Goal: Download file/media

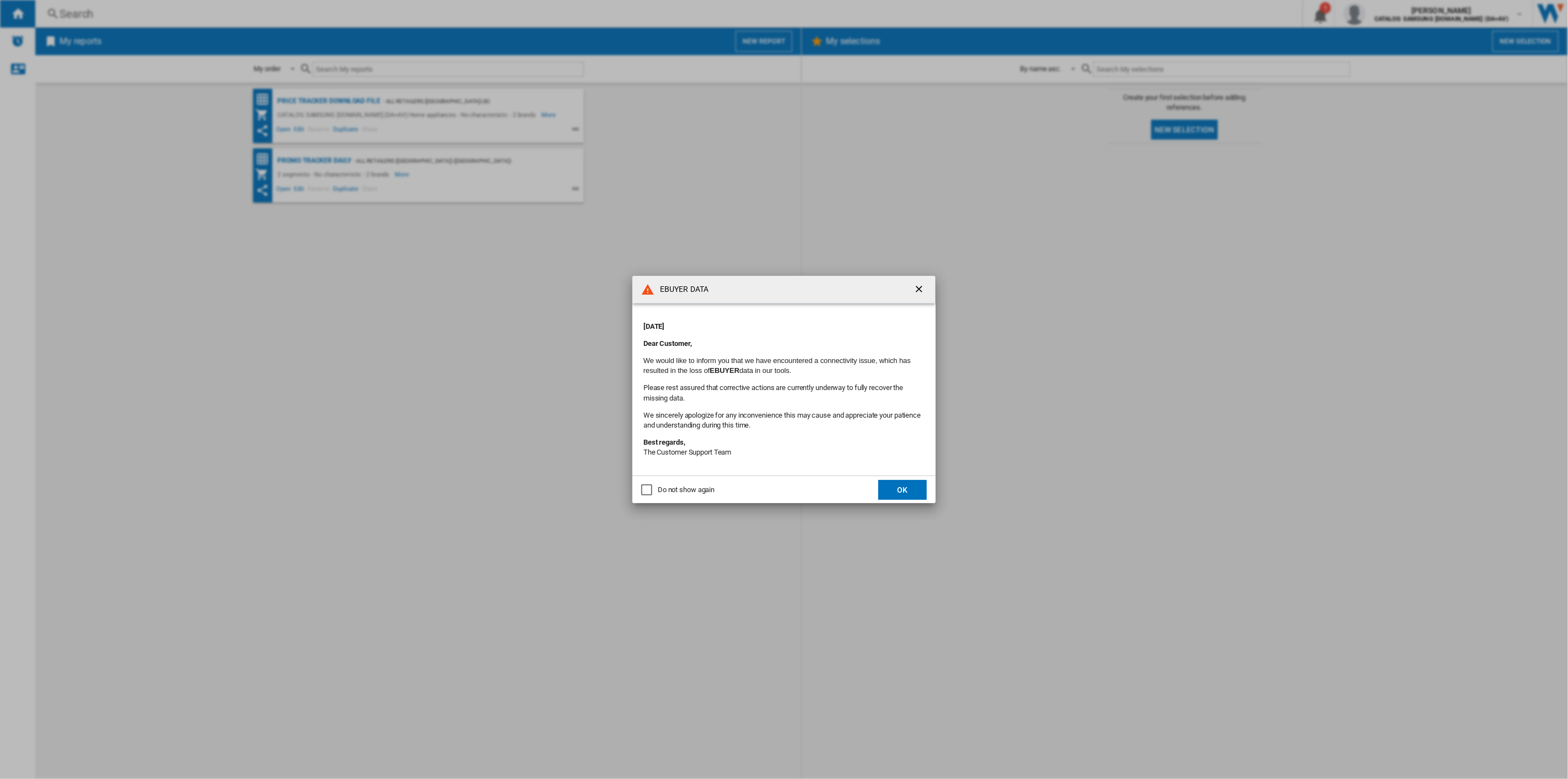
click at [906, 491] on button "OK" at bounding box center [903, 490] width 49 height 20
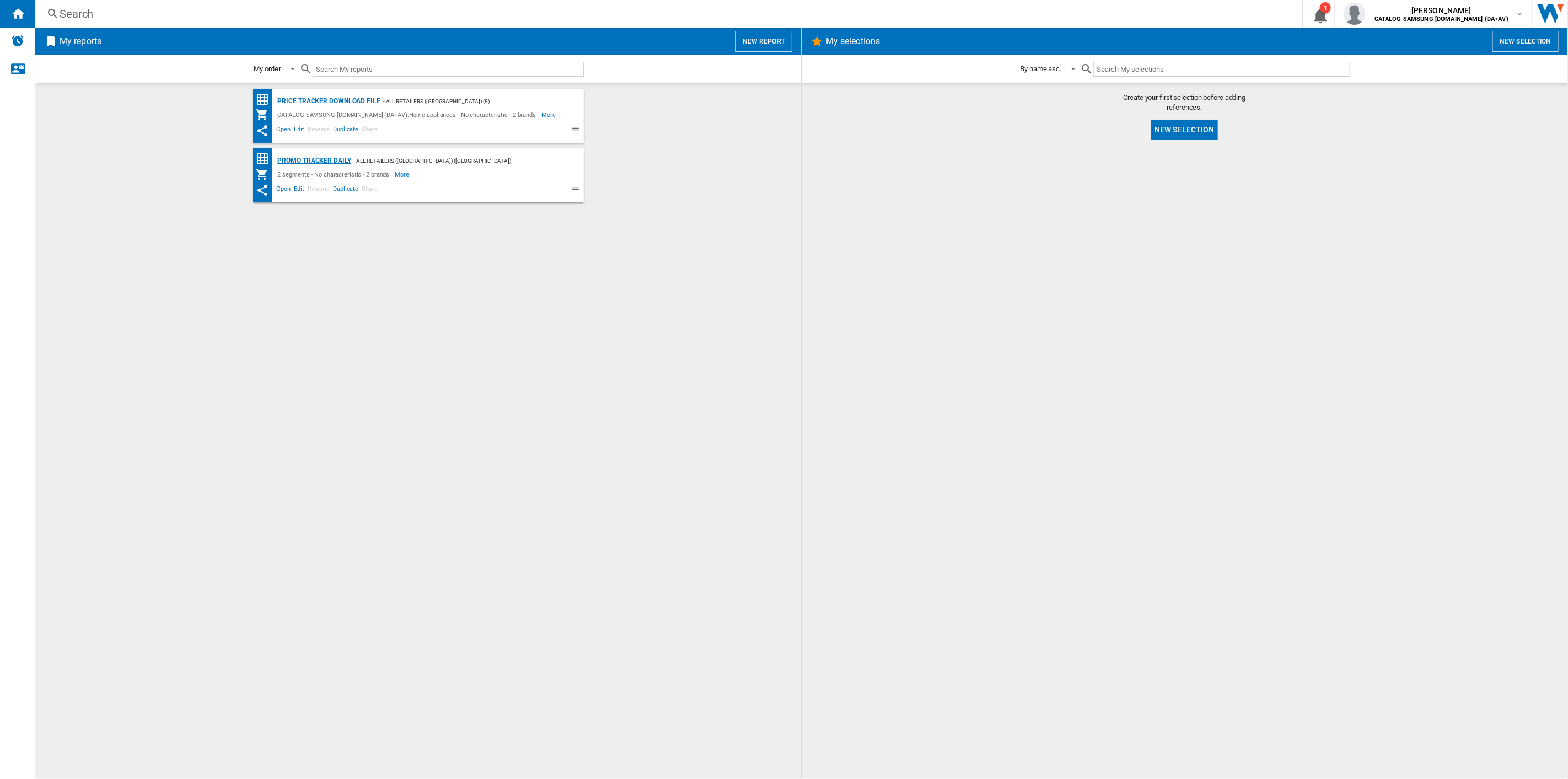
click at [340, 158] on div "Promo Tracker Daily" at bounding box center [313, 161] width 76 height 14
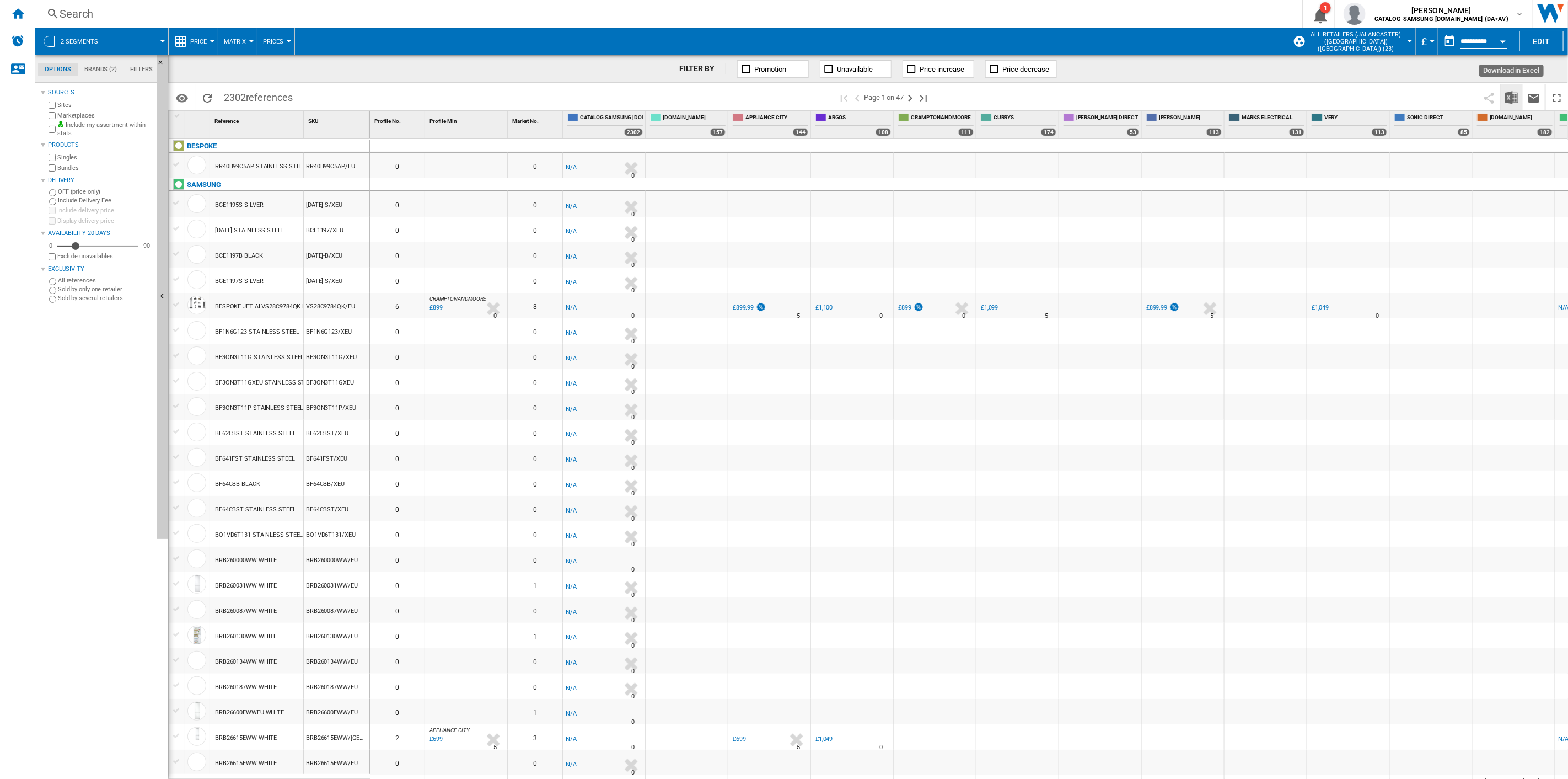
click at [1509, 100] on img "Download in Excel" at bounding box center [1512, 97] width 13 height 13
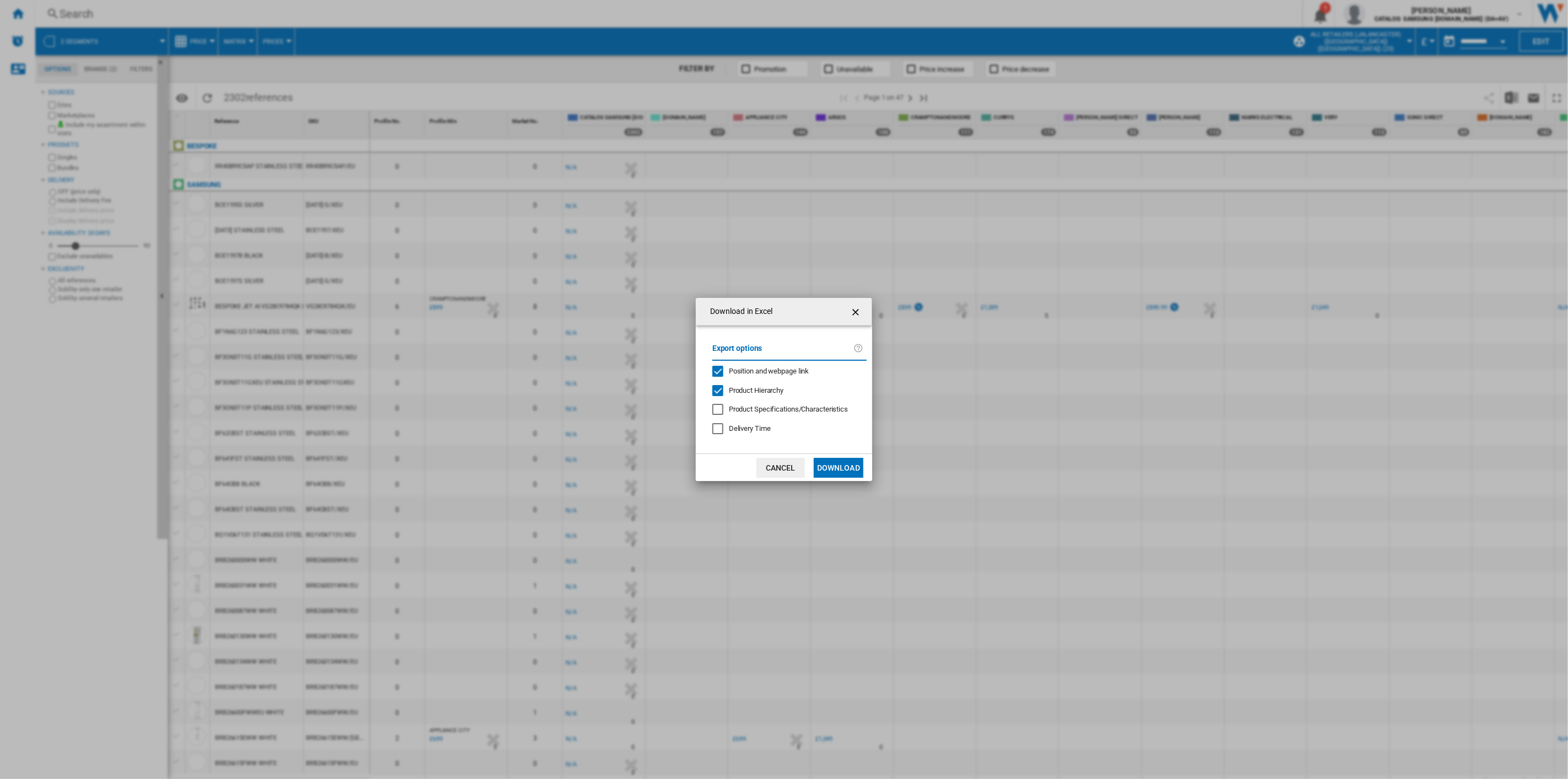
click at [841, 467] on button "Download" at bounding box center [839, 468] width 50 height 20
